Goal: Information Seeking & Learning: Learn about a topic

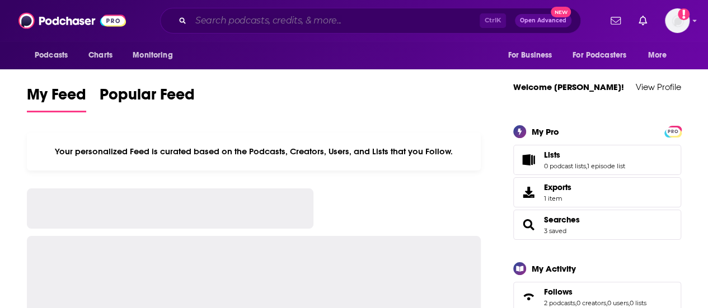
click at [303, 23] on input "Search podcasts, credits, & more..." at bounding box center [335, 21] width 289 height 18
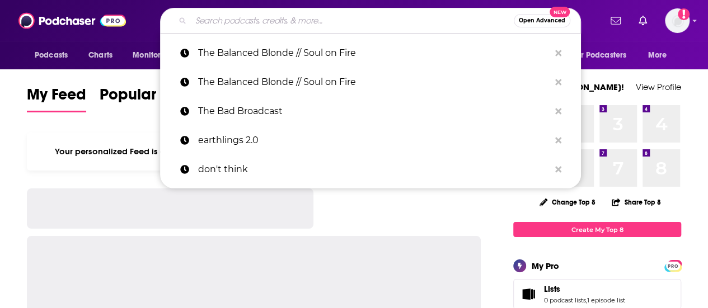
paste input "Well Beyond 40"
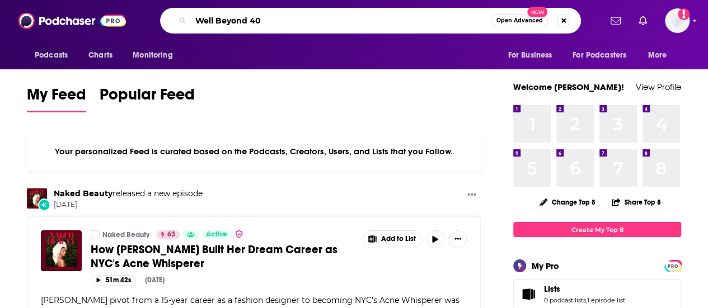
click at [298, 22] on input "Well Beyond 40" at bounding box center [341, 21] width 301 height 18
type input "Well Beyond 40"
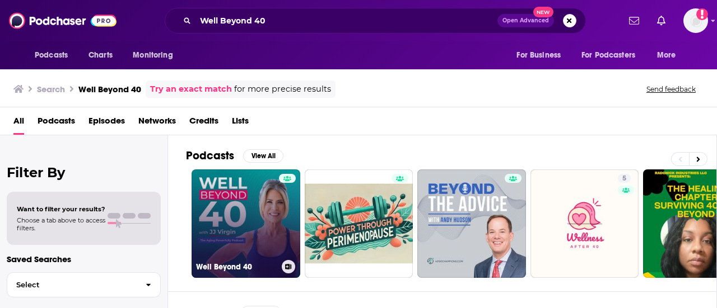
click at [228, 205] on link "Well Beyond 40" at bounding box center [245, 224] width 109 height 109
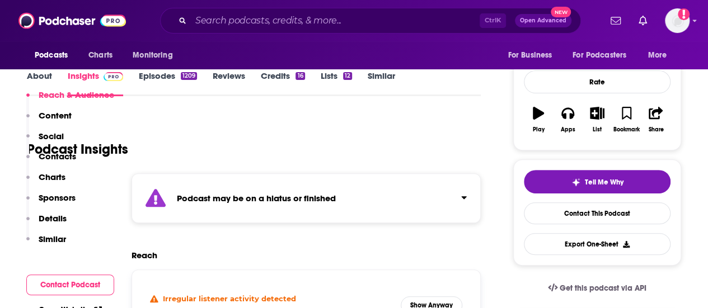
scroll to position [280, 0]
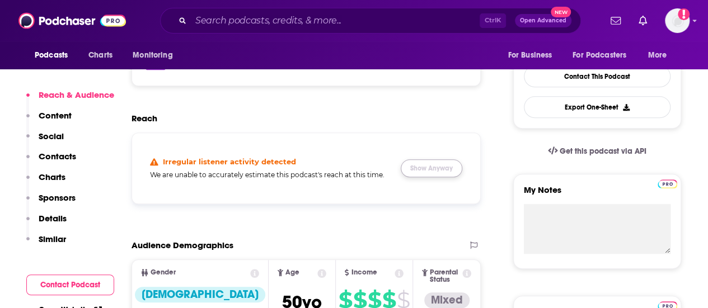
click at [412, 177] on button "Show Anyway" at bounding box center [432, 169] width 62 height 18
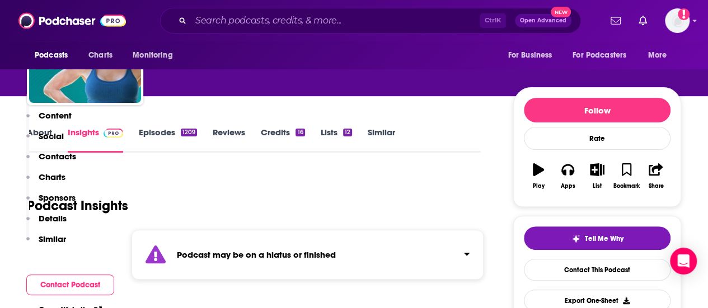
scroll to position [0, 0]
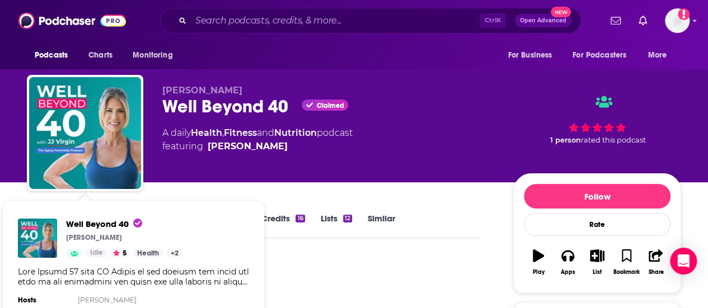
click at [329, 269] on div "Podcast Insights" at bounding box center [249, 285] width 445 height 57
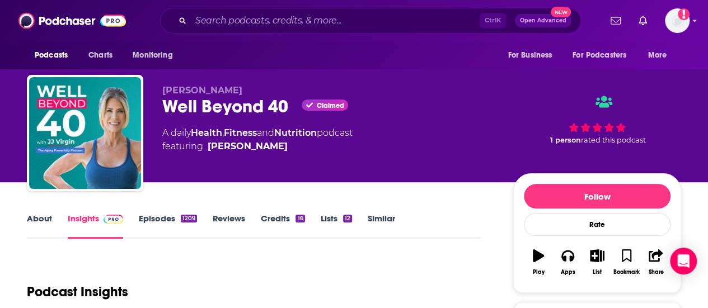
click at [44, 224] on link "About" at bounding box center [39, 226] width 25 height 26
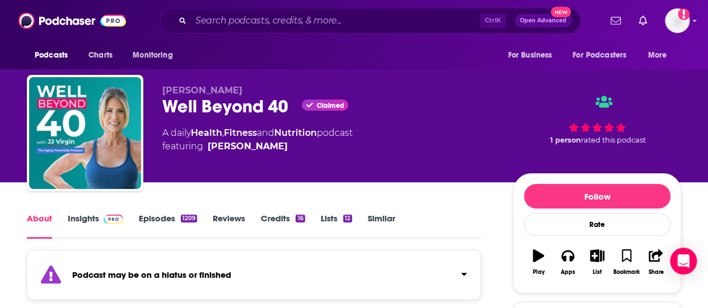
scroll to position [168, 0]
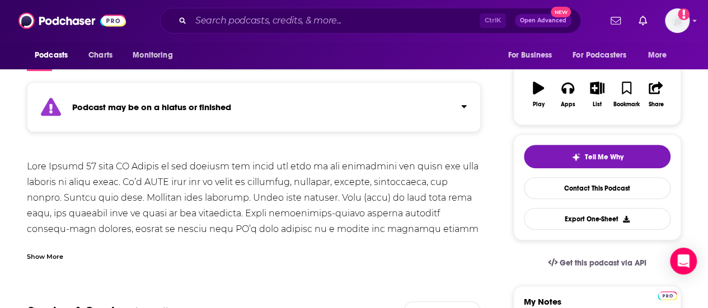
click at [73, 252] on div "Show More" at bounding box center [254, 252] width 454 height 19
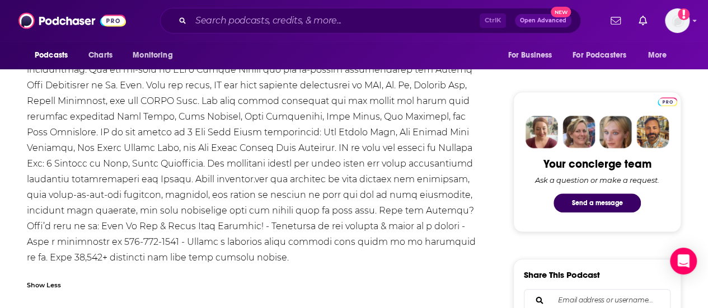
scroll to position [504, 0]
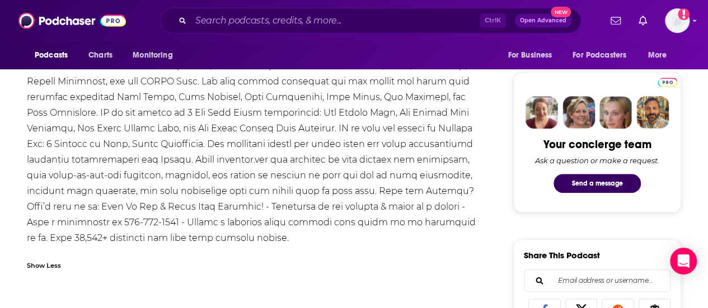
click at [100, 209] on div at bounding box center [254, 34] width 454 height 423
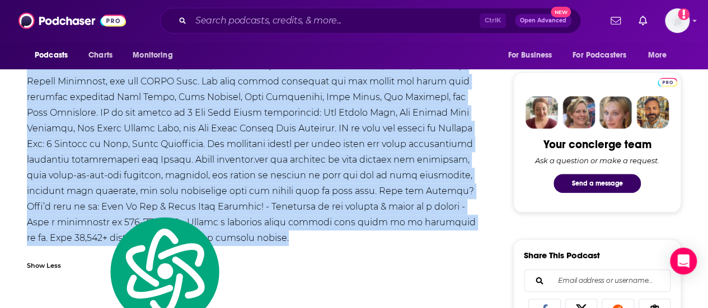
click at [100, 209] on div at bounding box center [254, 34] width 454 height 423
copy div "Lore Ipsumd 39 sita CO Adipis el sed doeiusm tem incid utl etdo ma ali enimadmi…"
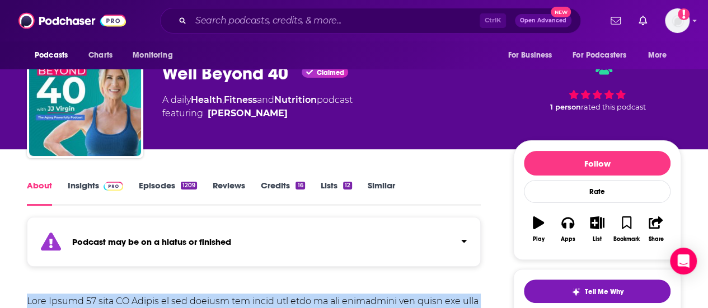
scroll to position [0, 0]
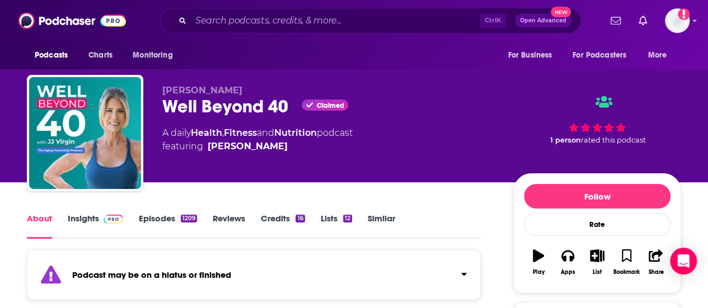
click at [169, 231] on link "Episodes 1209" at bounding box center [168, 226] width 58 height 26
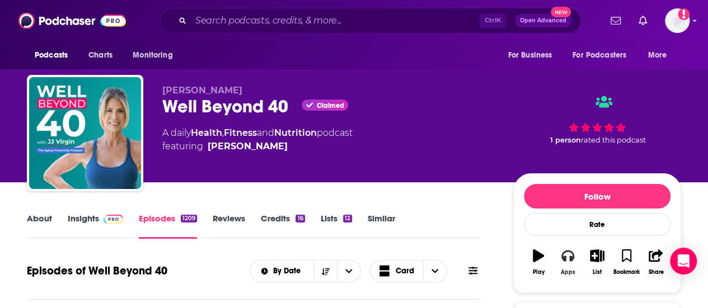
click at [573, 262] on icon "button" at bounding box center [567, 256] width 12 height 12
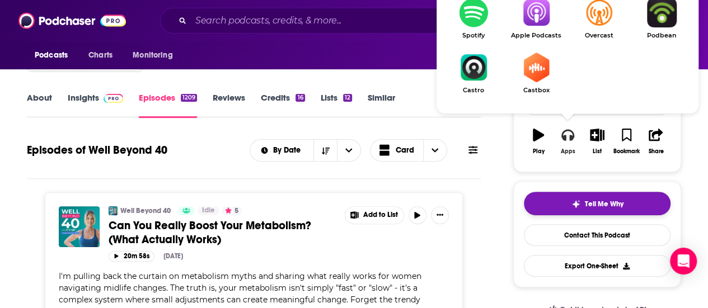
scroll to position [56, 0]
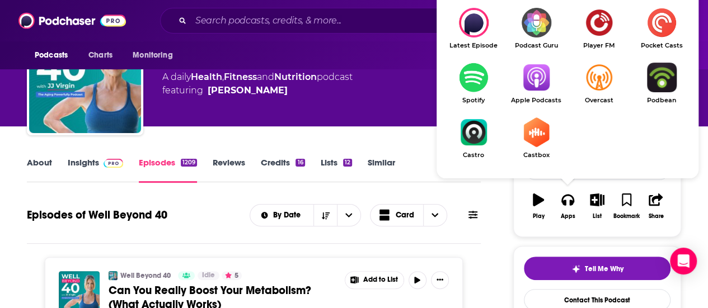
click at [544, 83] on img "Show Listen On dropdown" at bounding box center [536, 78] width 63 height 30
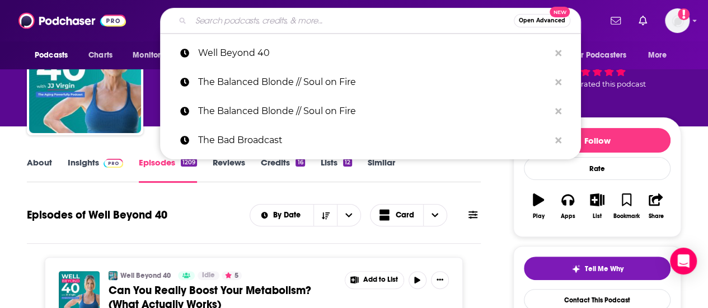
click at [324, 21] on input "Search podcasts, credits, & more..." at bounding box center [352, 21] width 323 height 18
paste input "Impact with Ease"
type input "Impact with Ease"
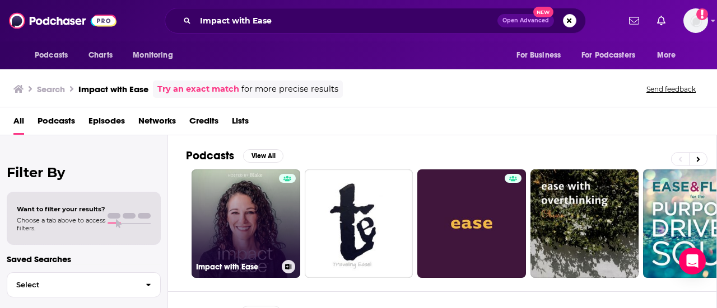
click at [259, 199] on link "Impact with Ease" at bounding box center [245, 224] width 109 height 109
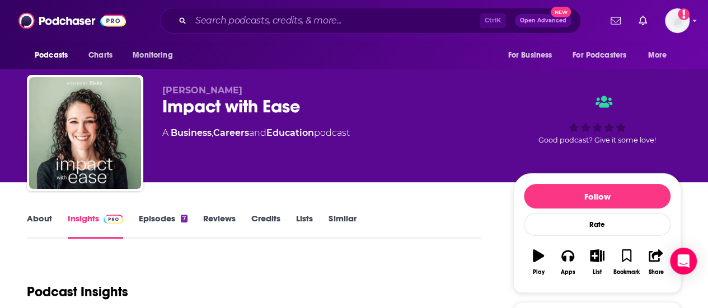
click at [162, 212] on div "About Insights Episodes 7 Reviews Credits Lists Similar" at bounding box center [254, 225] width 454 height 27
click at [165, 221] on link "Episodes 7" at bounding box center [163, 226] width 49 height 26
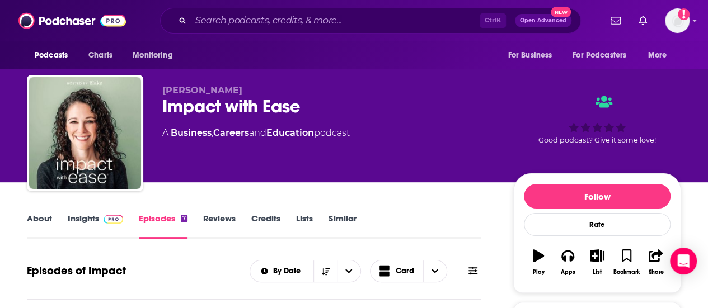
click at [251, 109] on div "Impact with Ease" at bounding box center [328, 107] width 333 height 22
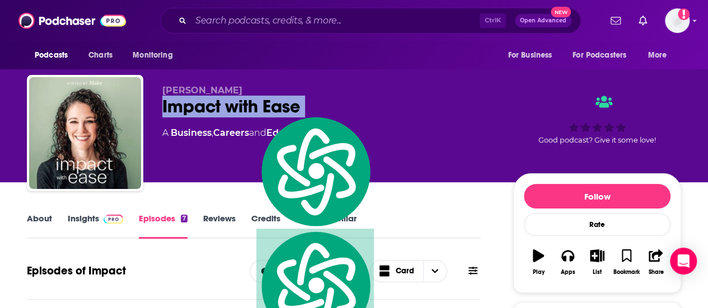
click at [251, 109] on div "Impact with Ease" at bounding box center [328, 107] width 333 height 22
copy div "Impact with Ease"
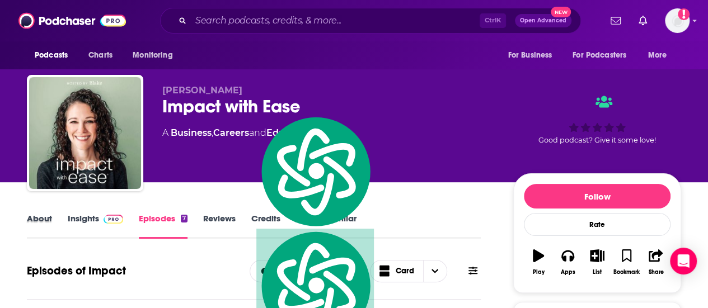
click at [52, 221] on div "About" at bounding box center [47, 226] width 41 height 26
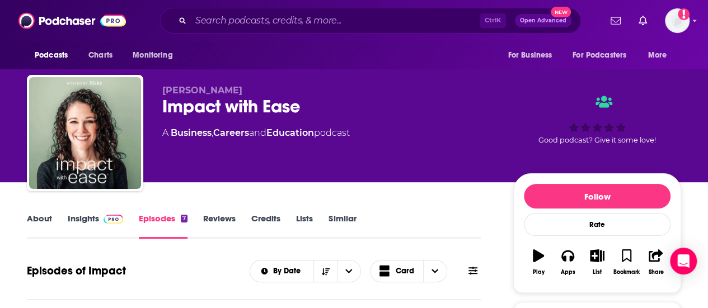
click at [43, 221] on link "About" at bounding box center [39, 226] width 25 height 26
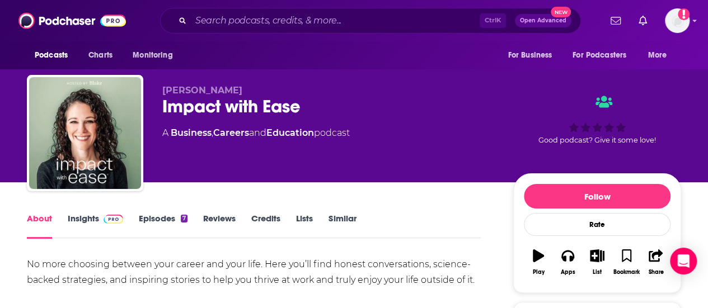
click at [222, 83] on div "[PERSON_NAME] Impact with Ease A Business , Careers and Education podcast Good …" at bounding box center [354, 135] width 654 height 121
click at [213, 89] on span "[PERSON_NAME]" at bounding box center [202, 90] width 80 height 11
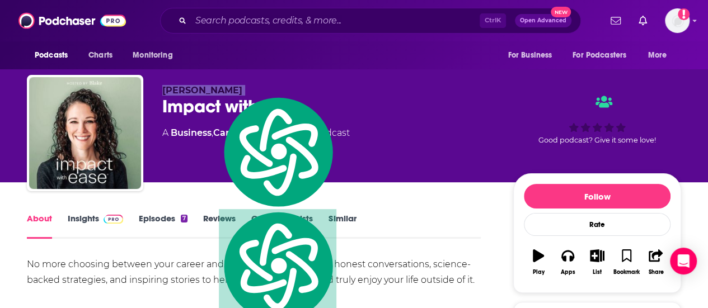
click at [213, 89] on span "[PERSON_NAME]" at bounding box center [202, 90] width 80 height 11
copy p "[PERSON_NAME]"
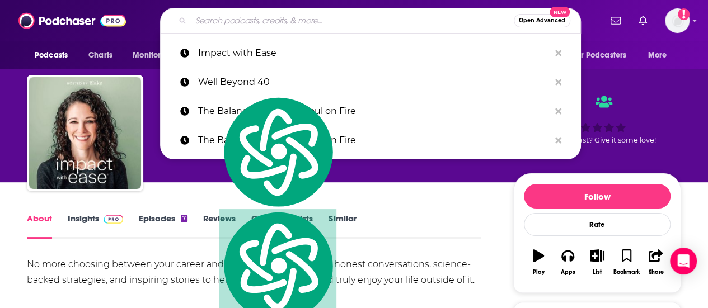
click at [229, 14] on input "Search podcasts, credits, & more..." at bounding box center [352, 21] width 323 height 18
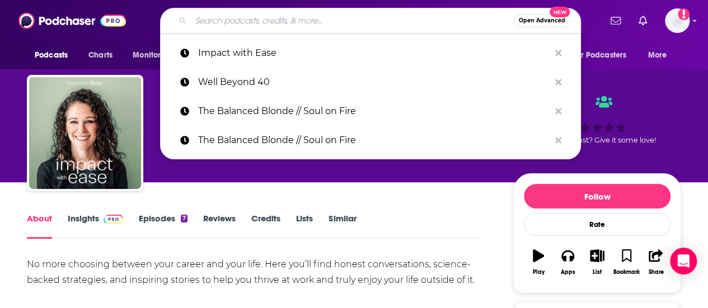
paste input "Call It What It Is"
type input "Call It What It Is"
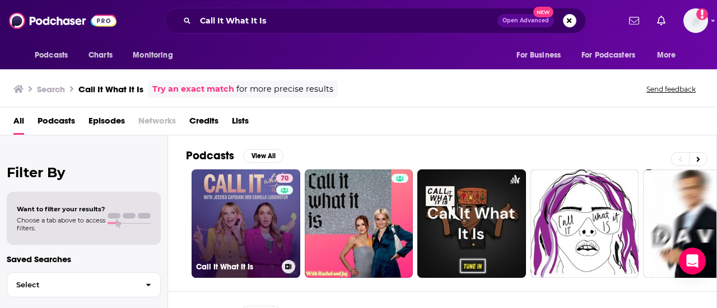
click at [248, 202] on link "70 Call It What It Is" at bounding box center [245, 224] width 109 height 109
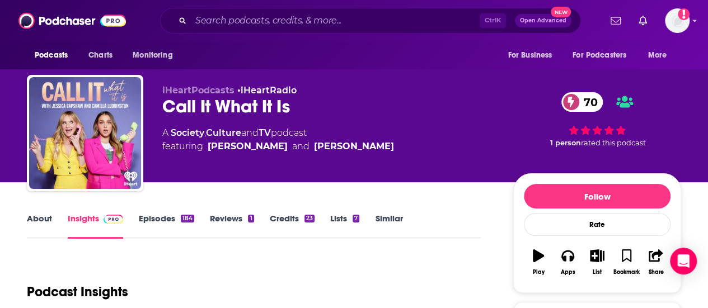
click at [229, 110] on div "Call It What It Is 70" at bounding box center [328, 107] width 333 height 22
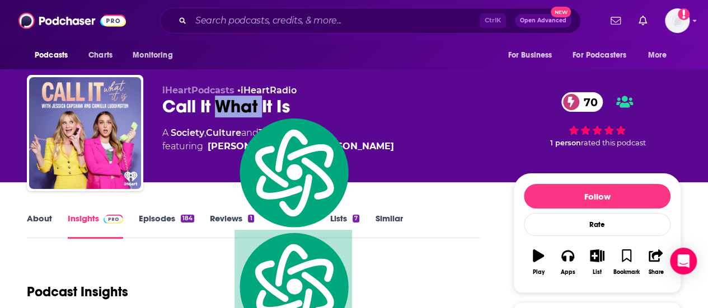
click at [229, 110] on div "Call It What It Is 70" at bounding box center [328, 107] width 333 height 22
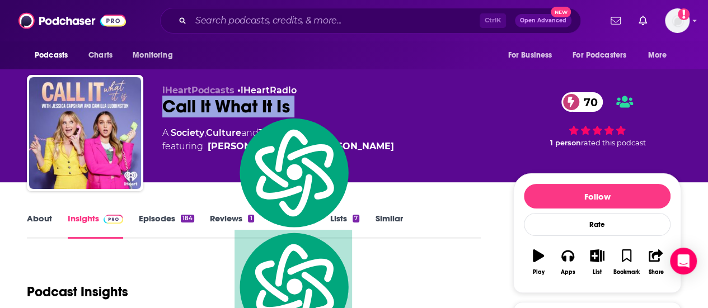
copy div "Call It What It Is 70"
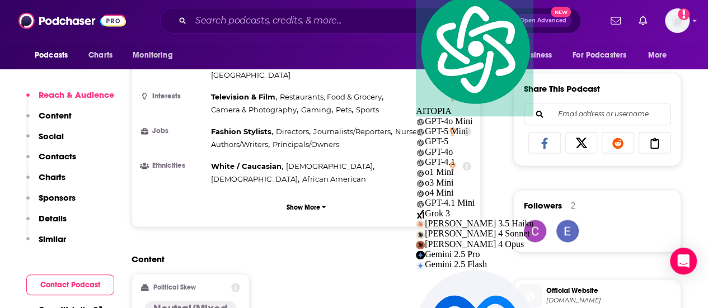
scroll to position [784, 0]
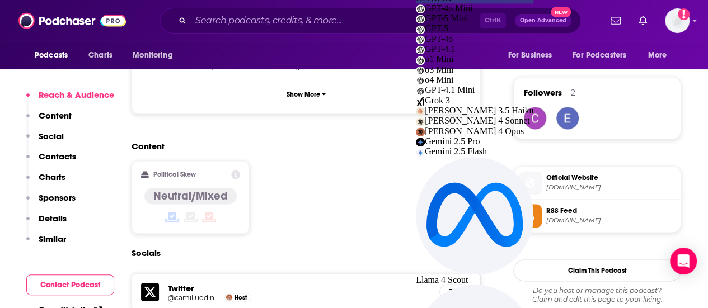
click at [541, 189] on span at bounding box center [530, 183] width 24 height 12
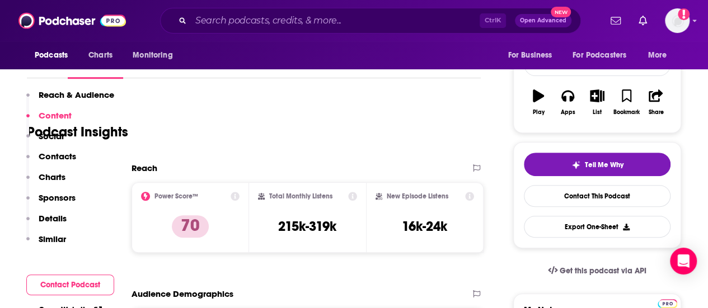
scroll to position [112, 0]
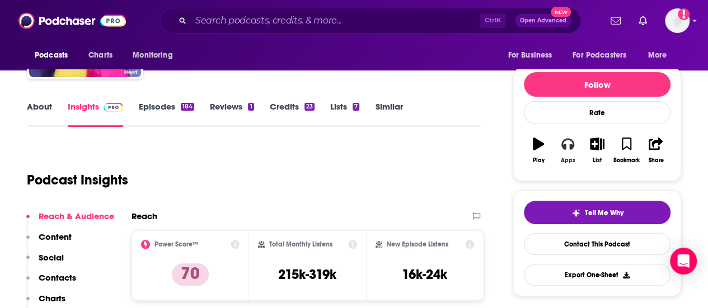
click at [575, 147] on button "Apps" at bounding box center [567, 150] width 29 height 40
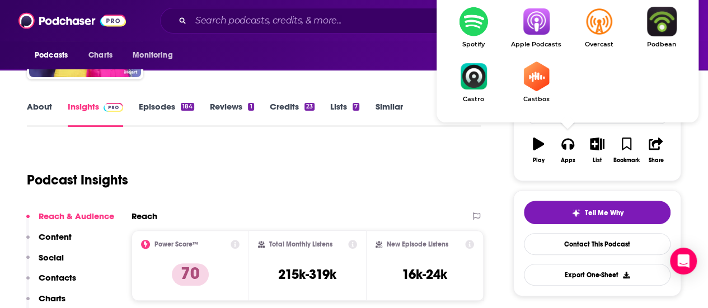
click at [558, 27] on img "Show Listen On dropdown" at bounding box center [536, 22] width 63 height 30
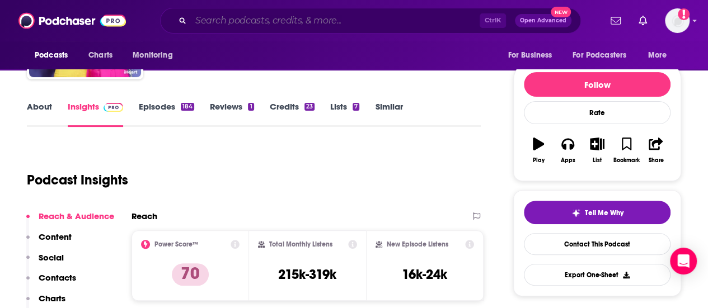
click at [343, 18] on input "Search podcasts, credits, & more..." at bounding box center [335, 21] width 289 height 18
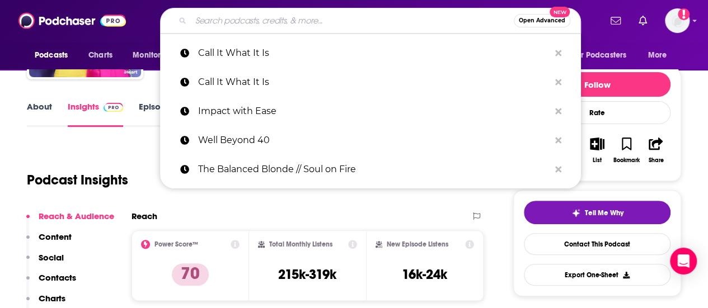
paste input "[DATE], Explained"
type input "[DATE], Explained"
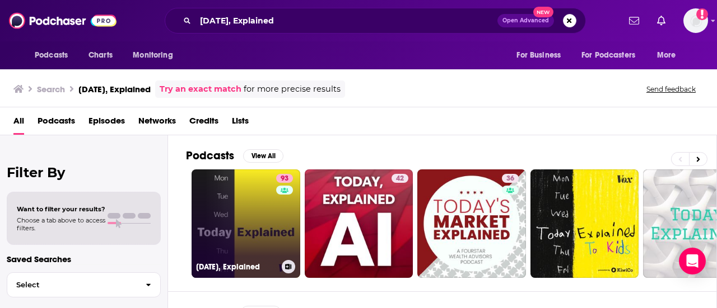
click at [259, 212] on link "93 [DATE], Explained" at bounding box center [245, 224] width 109 height 109
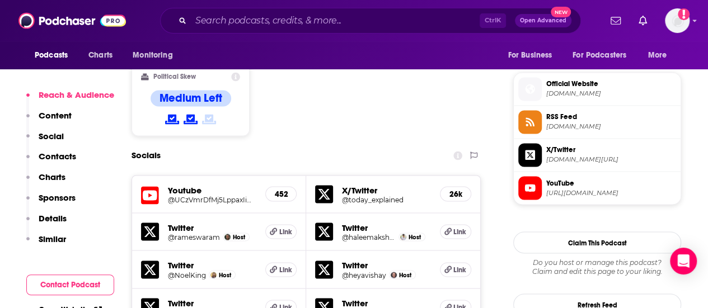
scroll to position [896, 0]
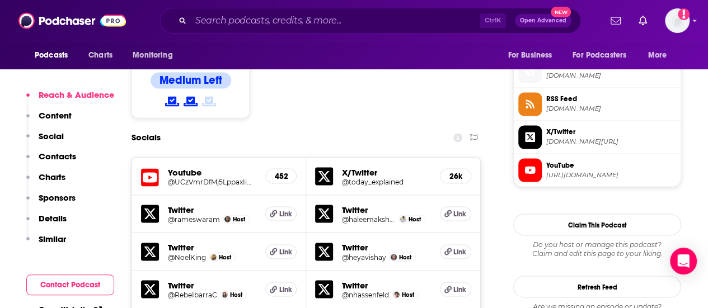
click at [531, 76] on icon at bounding box center [530, 72] width 10 height 10
click at [554, 179] on span "[URL][DOMAIN_NAME]" at bounding box center [611, 175] width 130 height 8
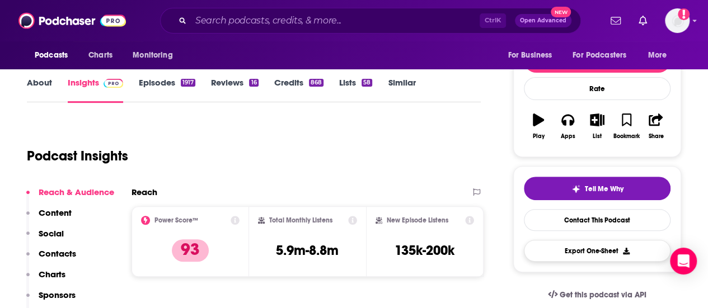
scroll to position [0, 0]
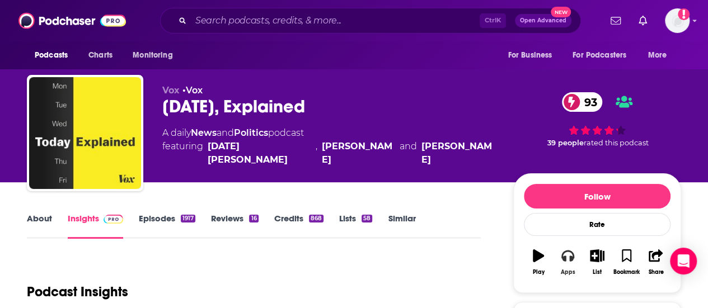
click at [568, 262] on icon "button" at bounding box center [567, 256] width 12 height 12
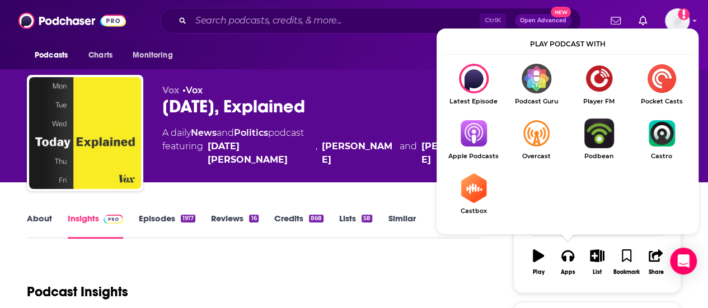
click at [475, 133] on img "Show Listen On dropdown" at bounding box center [473, 134] width 63 height 30
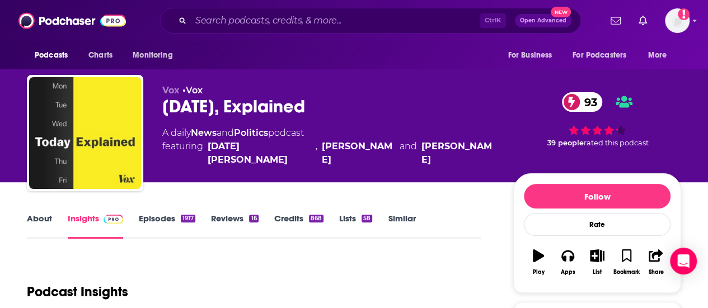
click at [289, 107] on div "[DATE], Explained 93" at bounding box center [328, 107] width 333 height 22
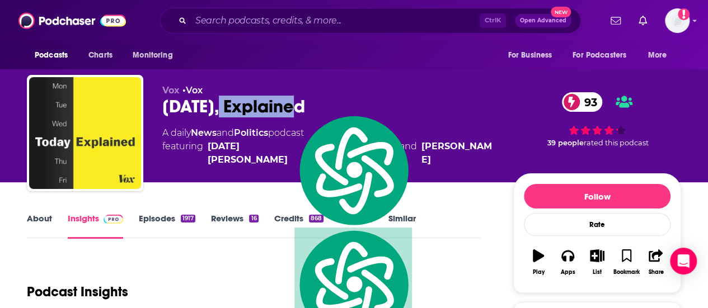
click at [182, 228] on link "Episodes 1917" at bounding box center [167, 226] width 57 height 26
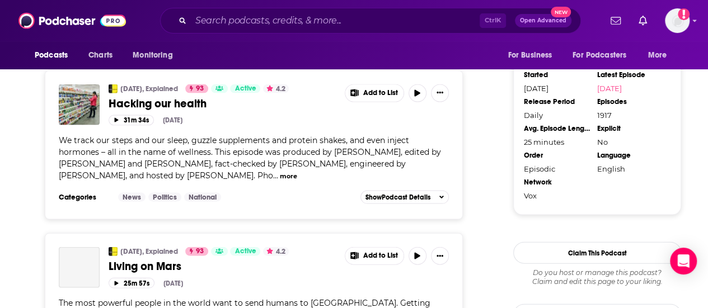
scroll to position [1176, 0]
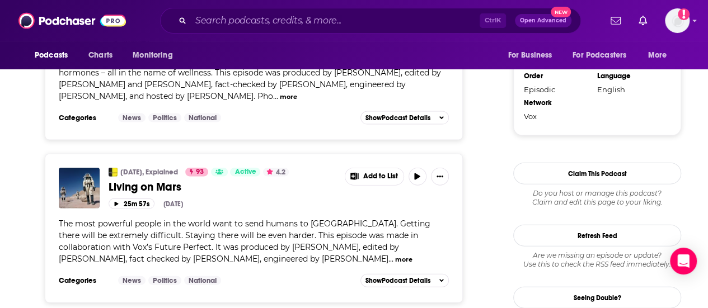
click at [271, 101] on span "We track our steps and our sleep, guzzle supplements and protein shakes, and ev…" at bounding box center [250, 78] width 382 height 45
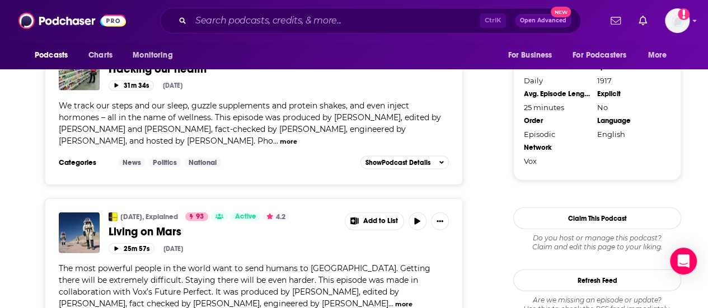
scroll to position [1064, 0]
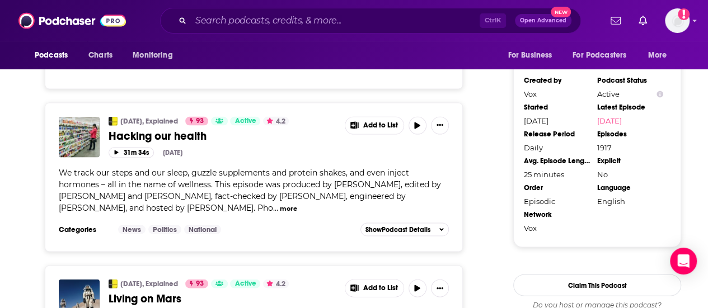
click at [149, 143] on span "Hacking our health" at bounding box center [158, 136] width 98 height 14
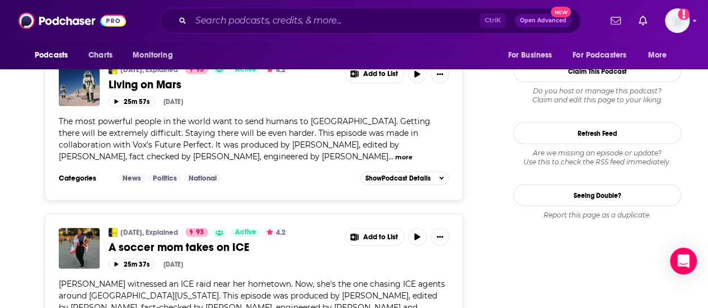
scroll to position [1288, 0]
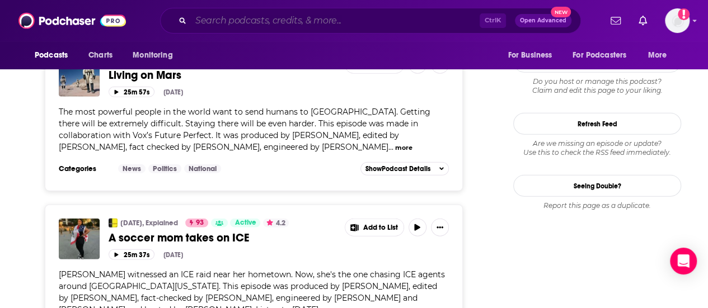
click at [321, 18] on input "Search podcasts, credits, & more..." at bounding box center [335, 21] width 289 height 18
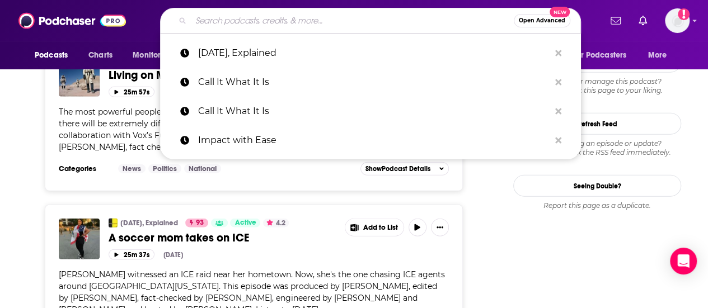
paste input "Earthlings 2.0"
type input "Earthlings 2.0"
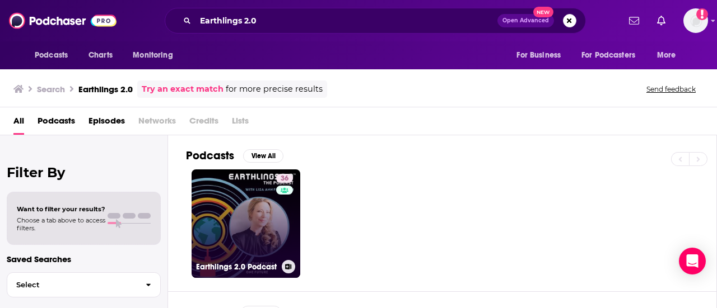
click at [245, 207] on link "36 Earthlings 2.0 Podcast" at bounding box center [245, 224] width 109 height 109
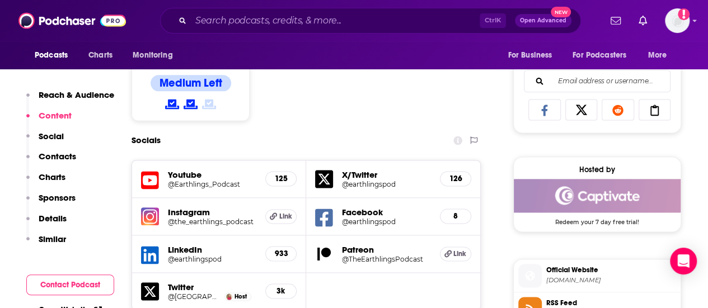
scroll to position [784, 0]
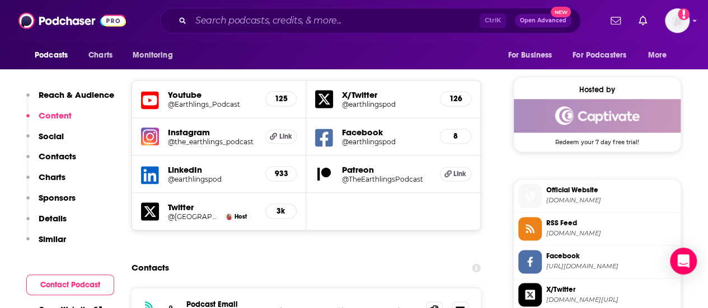
click at [536, 208] on span at bounding box center [530, 196] width 24 height 24
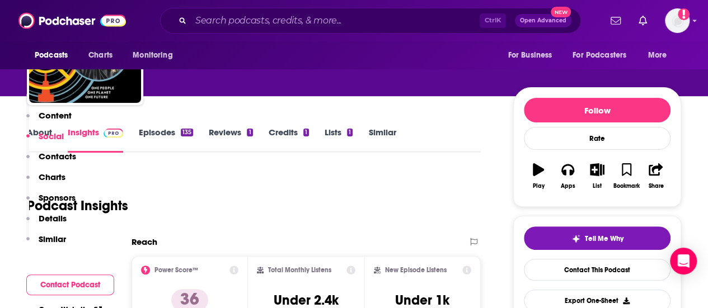
scroll to position [0, 0]
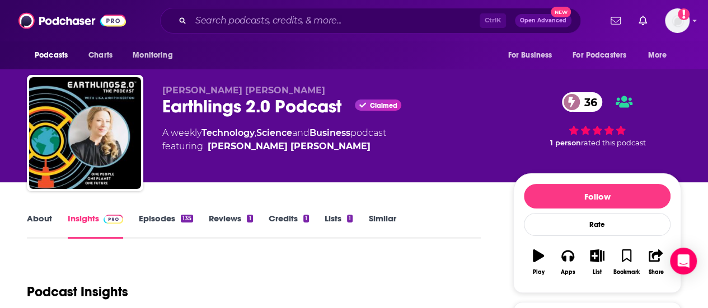
click at [268, 114] on div "Earthlings 2.0 Podcast Claimed 36" at bounding box center [328, 107] width 333 height 22
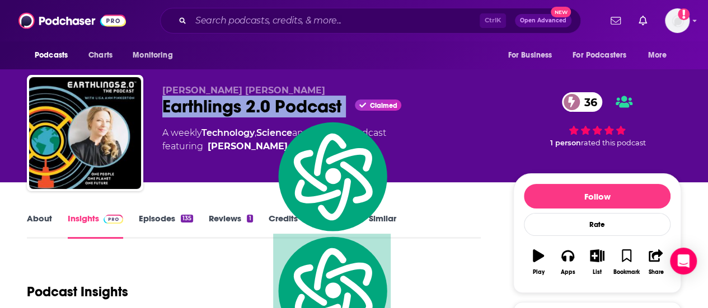
copy div "Earthlings 2.0 Podcast"
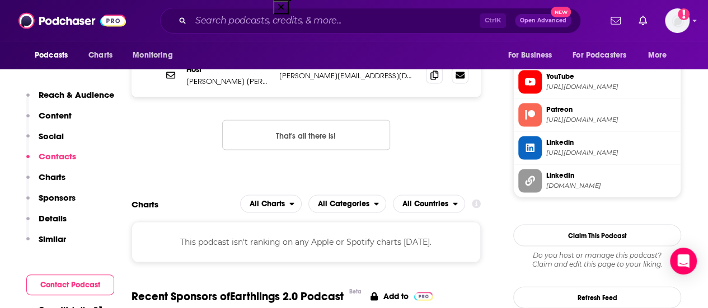
scroll to position [1064, 0]
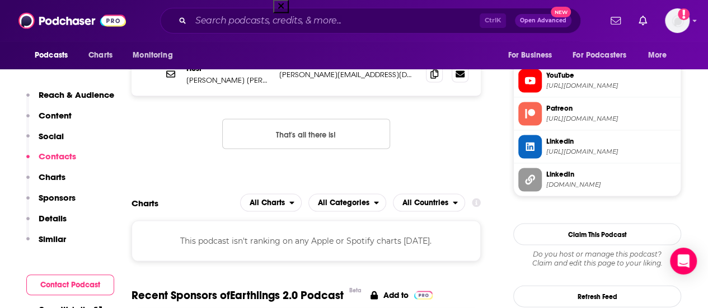
click at [560, 156] on span "[URL][DOMAIN_NAME]" at bounding box center [611, 152] width 130 height 8
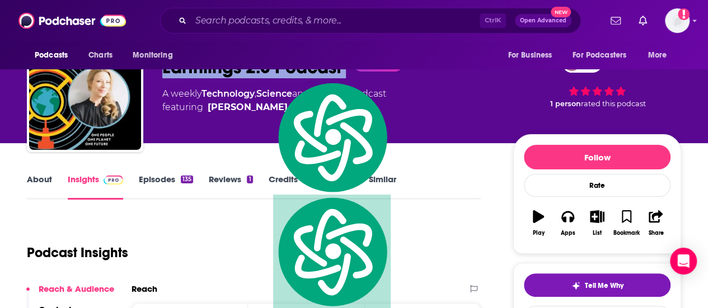
scroll to position [0, 0]
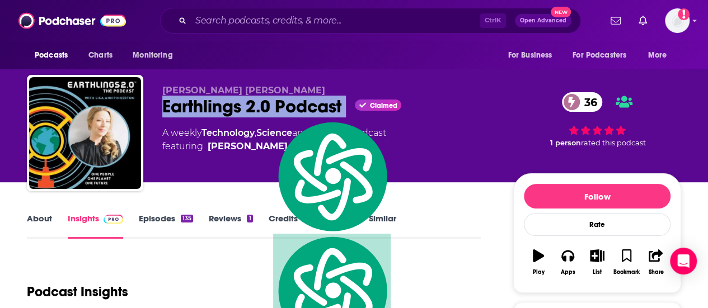
click at [170, 217] on link "Episodes 135" at bounding box center [166, 226] width 54 height 26
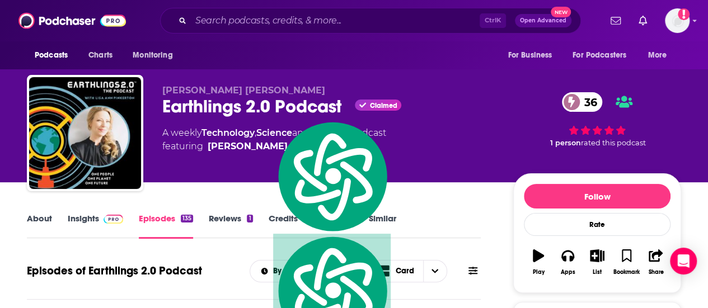
scroll to position [224, 0]
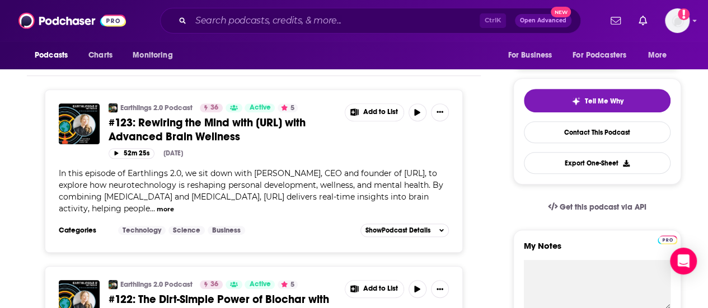
click at [259, 188] on span "In this episode of Earthlings 2.0, we sit down with [PERSON_NAME], CEO and foun…" at bounding box center [251, 190] width 385 height 45
drag, startPoint x: 255, startPoint y: 185, endPoint x: 291, endPoint y: 189, distance: 36.0
click at [298, 188] on span "In this episode of Earthlings 2.0, we sit down with [PERSON_NAME], CEO and foun…" at bounding box center [251, 190] width 385 height 45
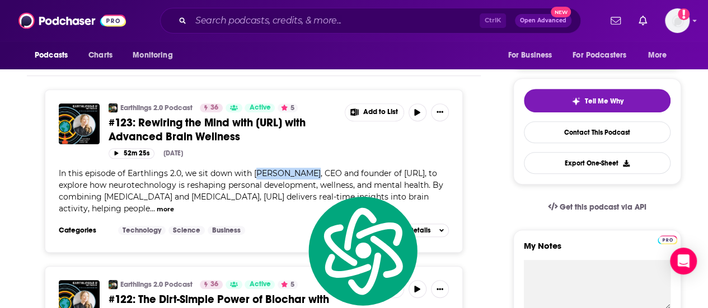
copy span "[PERSON_NAME]"
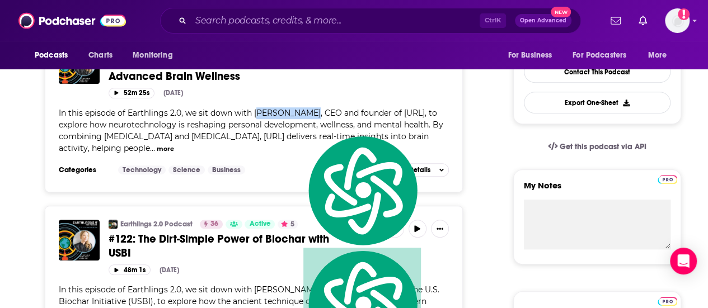
scroll to position [336, 0]
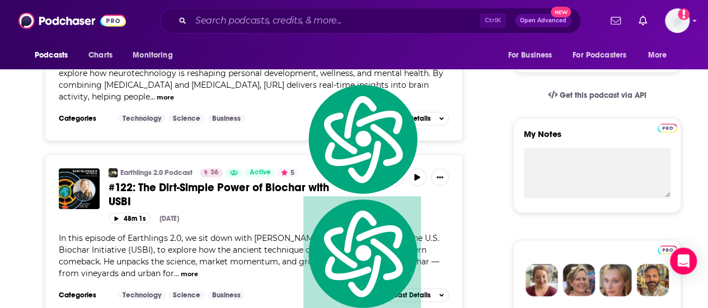
click at [320, 279] on span "In this episode of Earthlings 2.0, we sit down with [PERSON_NAME], Executive Di…" at bounding box center [249, 255] width 381 height 45
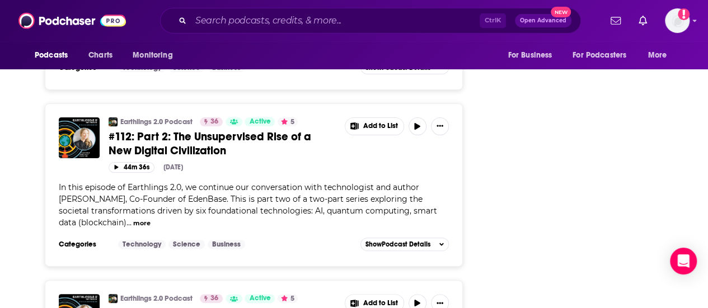
scroll to position [2239, 0]
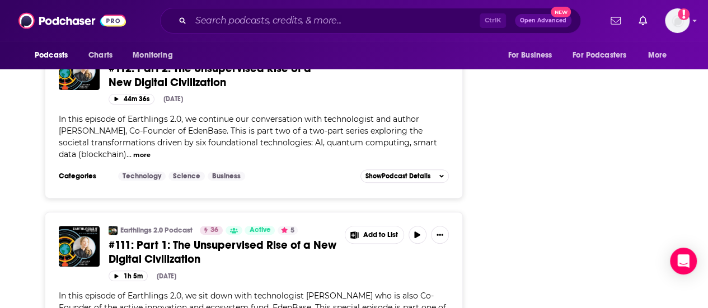
click at [302, 160] on span "In this episode of Earthlings 2.0, we continue our conversation with technologi…" at bounding box center [248, 136] width 378 height 45
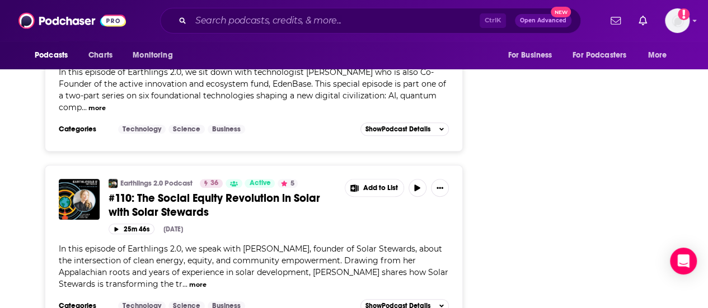
click at [301, 114] on div "In this episode of Earthlings 2.0, we sit down with technologist [PERSON_NAME] …" at bounding box center [254, 90] width 390 height 47
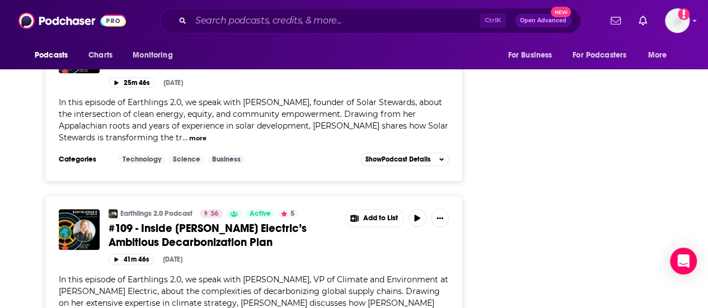
scroll to position [2631, 0]
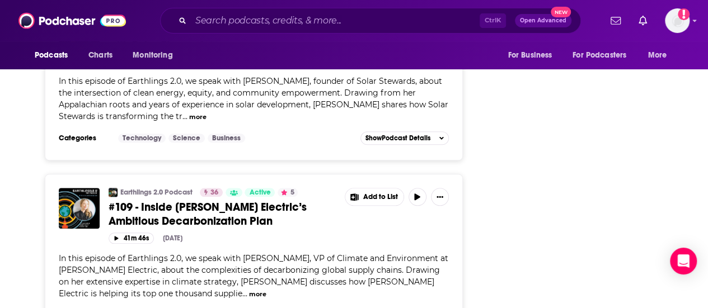
click at [300, 121] on span "In this episode of Earthlings 2.0, we speak with [PERSON_NAME], founder of Sola…" at bounding box center [254, 98] width 390 height 45
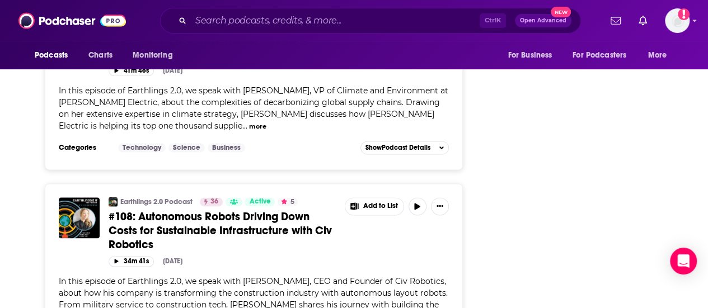
click at [300, 131] on span "In this episode of Earthlings 2.0, we speak with [PERSON_NAME], VP of Climate a…" at bounding box center [254, 108] width 390 height 45
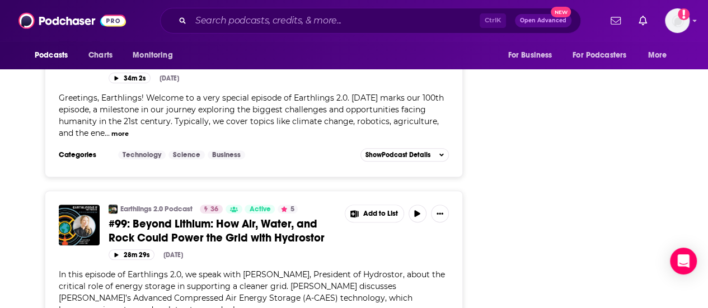
scroll to position [4534, 0]
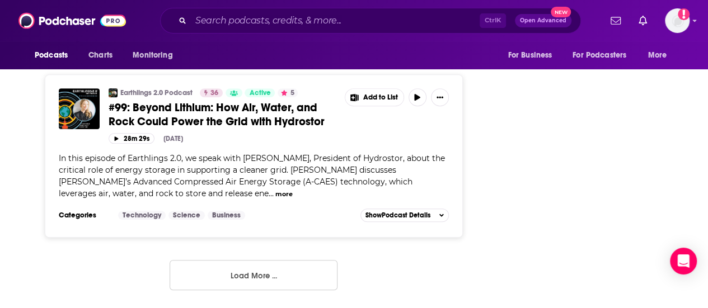
click at [281, 277] on button "Load More ..." at bounding box center [254, 275] width 168 height 30
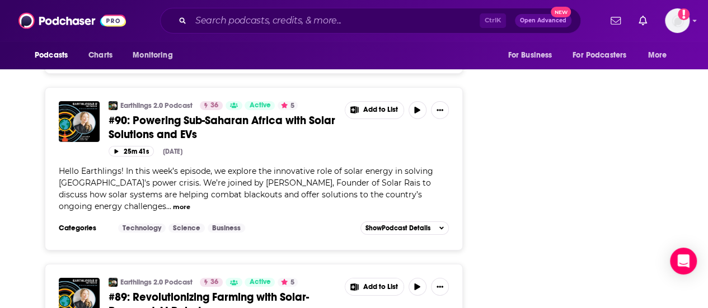
scroll to position [6151, 0]
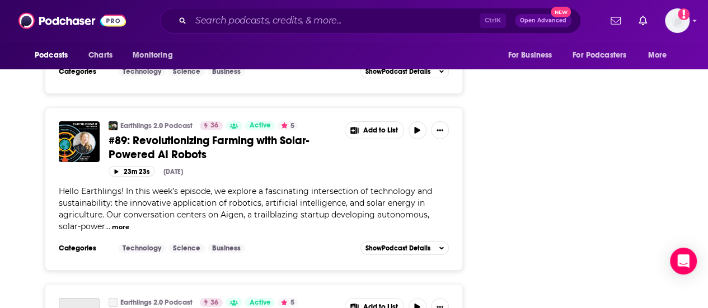
scroll to position [6319, 0]
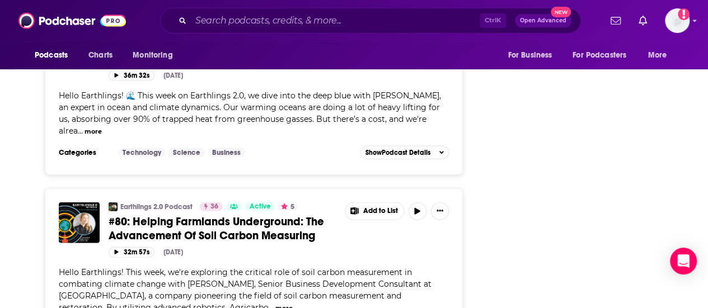
scroll to position [7774, 0]
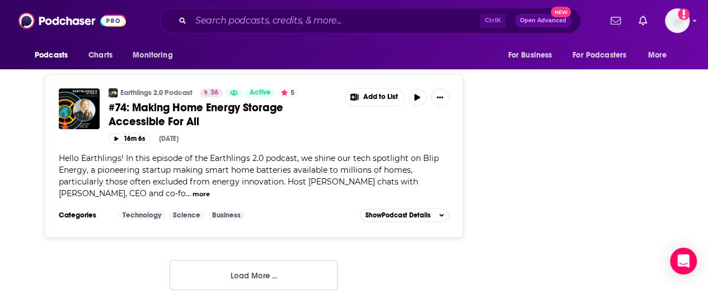
scroll to position [9342, 0]
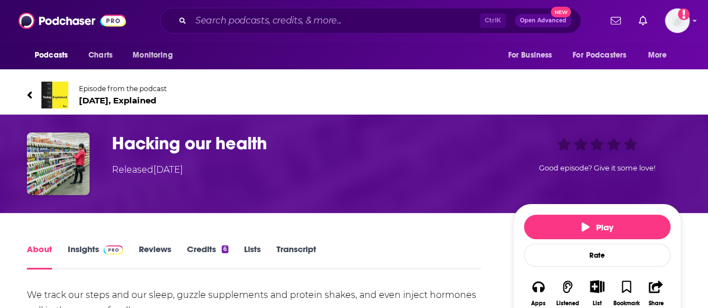
click at [315, 256] on link "Transcript" at bounding box center [297, 257] width 40 height 26
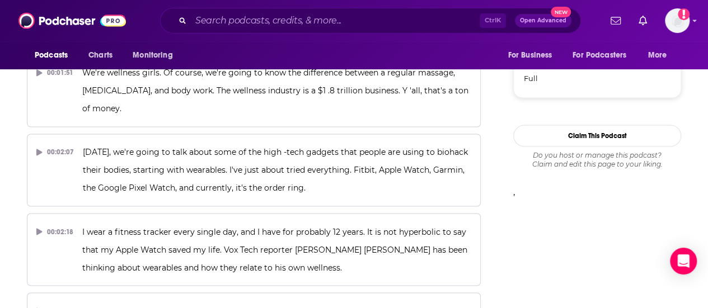
scroll to position [21, 0]
